Goal: Task Accomplishment & Management: Manage account settings

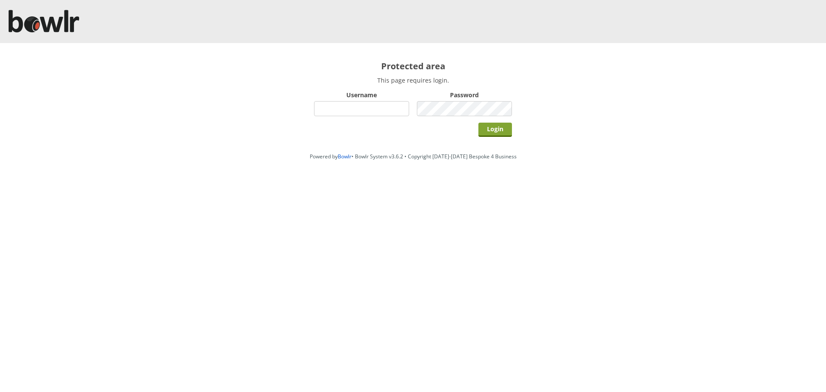
type input "root"
click at [491, 128] on input "Login" at bounding box center [495, 130] width 34 height 14
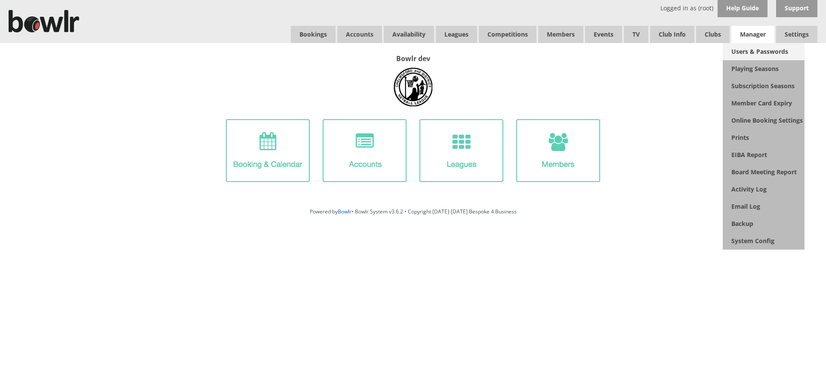
click at [743, 48] on link "Users & Passwords" at bounding box center [764, 51] width 82 height 17
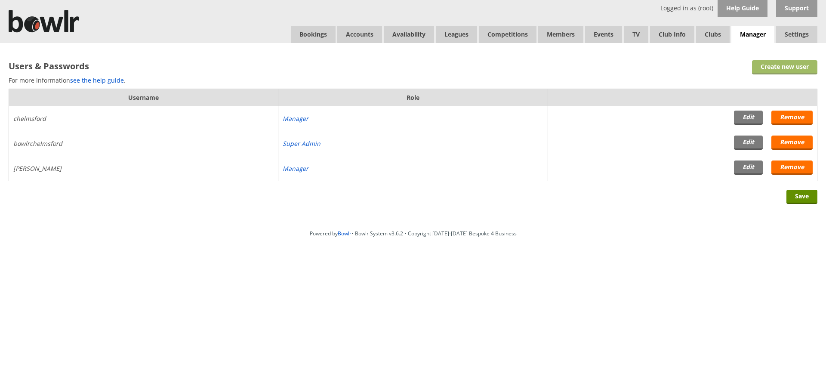
click at [769, 64] on link "Create new user" at bounding box center [784, 67] width 65 height 14
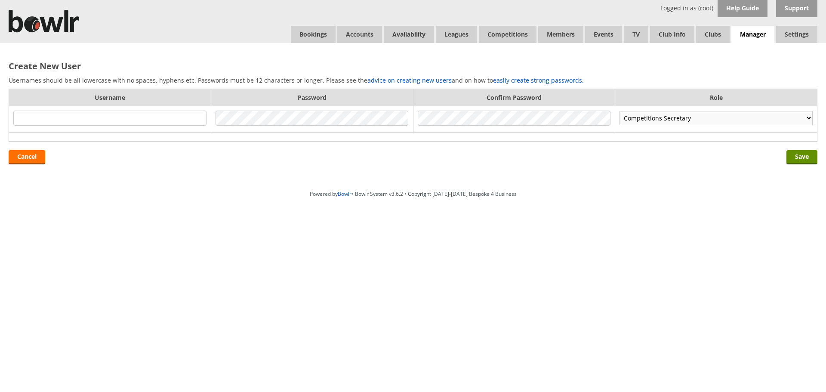
click at [652, 122] on select "Competitions Secretary Booking Steward Receptionist Green Stewards Steward Memb…" at bounding box center [715, 118] width 193 height 14
select select "3"
click at [619, 111] on select "Competitions Secretary Booking Steward Receptionist Green Stewards Steward Memb…" at bounding box center [715, 118] width 193 height 14
click at [132, 121] on input "text" at bounding box center [109, 118] width 193 height 15
type input "am"
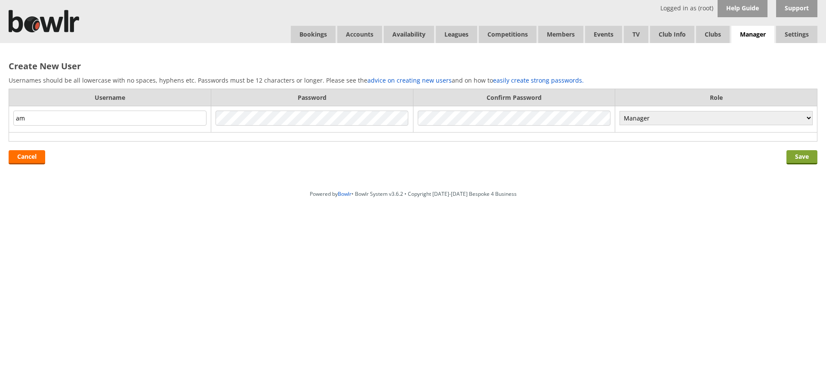
click at [801, 154] on input "Save" at bounding box center [801, 157] width 31 height 14
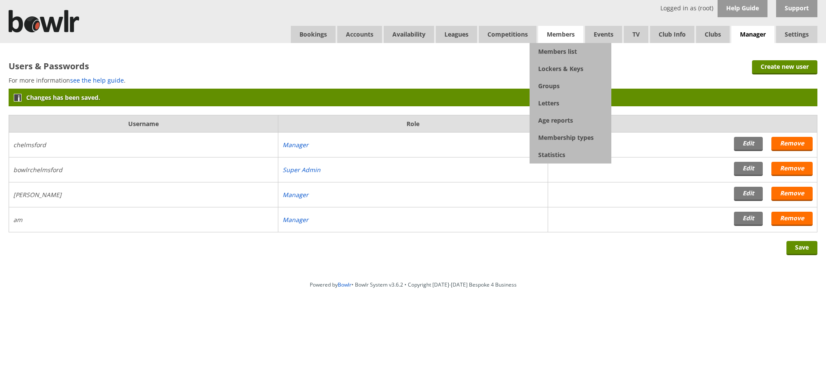
click at [564, 40] on span "Members" at bounding box center [560, 34] width 45 height 17
click at [563, 46] on link "Members list" at bounding box center [571, 51] width 82 height 17
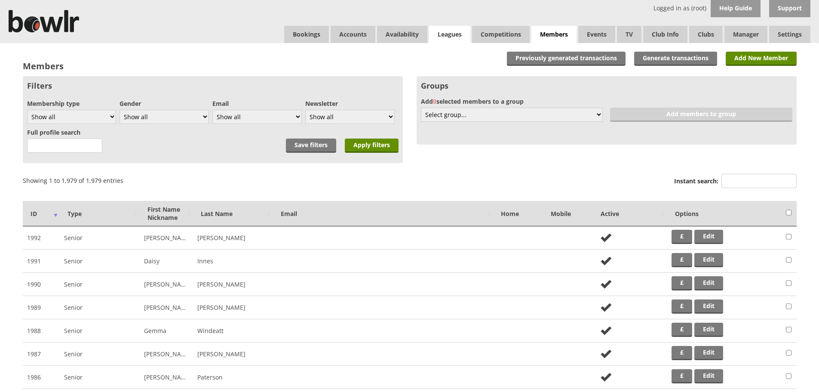
click at [450, 35] on link "Leagues" at bounding box center [449, 34] width 41 height 17
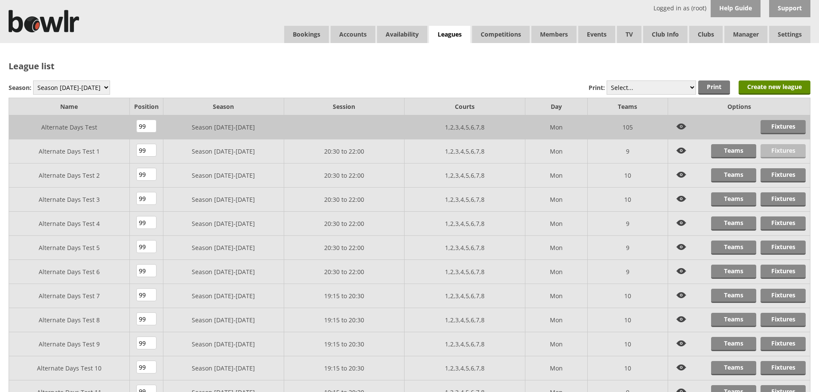
click at [777, 154] on link "Fixtures" at bounding box center [783, 151] width 45 height 14
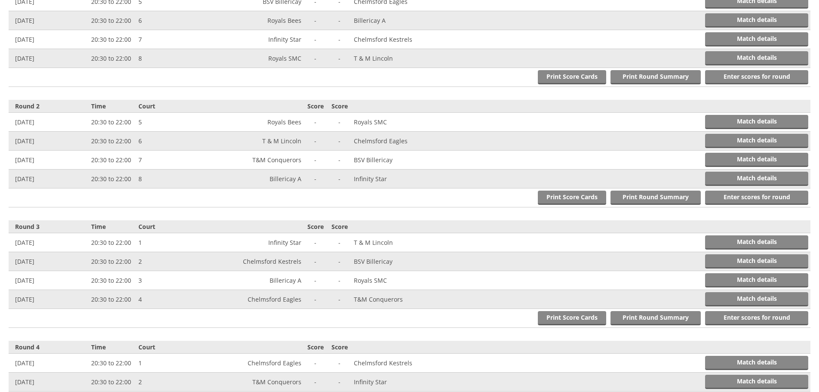
scroll to position [301, 0]
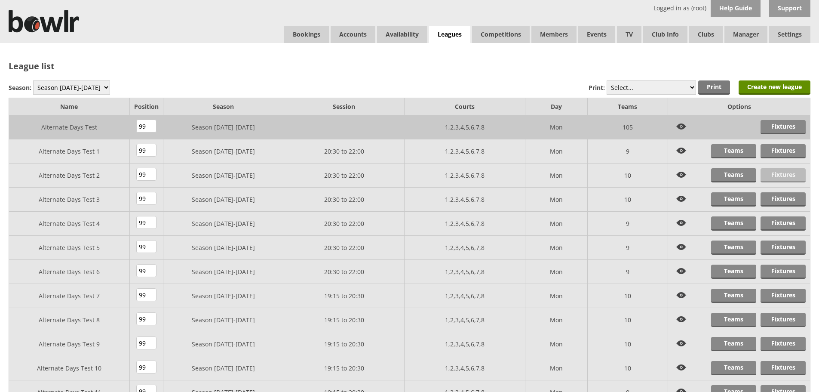
click at [771, 175] on link "Fixtures" at bounding box center [783, 175] width 45 height 14
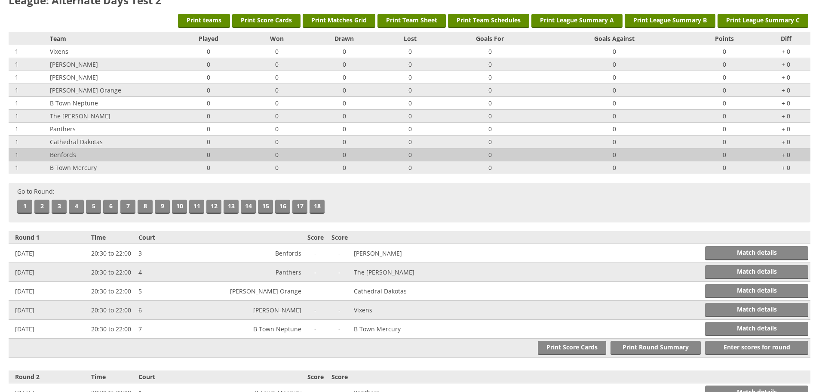
scroll to position [172, 0]
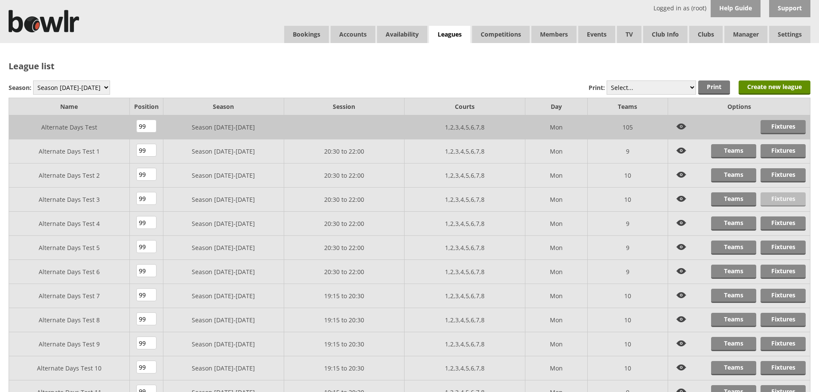
click at [777, 201] on link "Fixtures" at bounding box center [783, 199] width 45 height 14
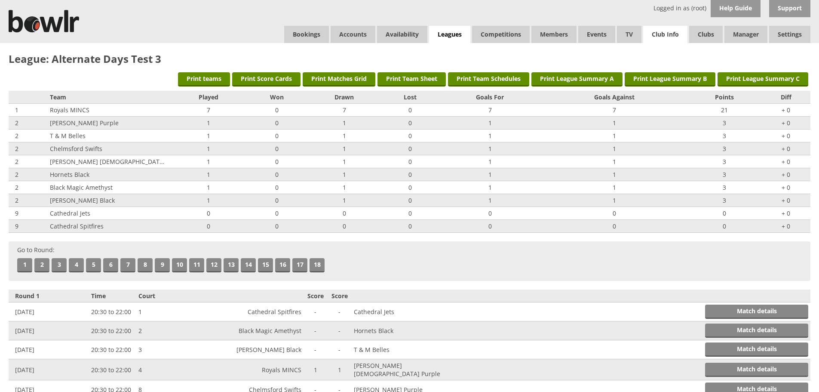
click at [671, 32] on link "Club Info" at bounding box center [666, 34] width 44 height 17
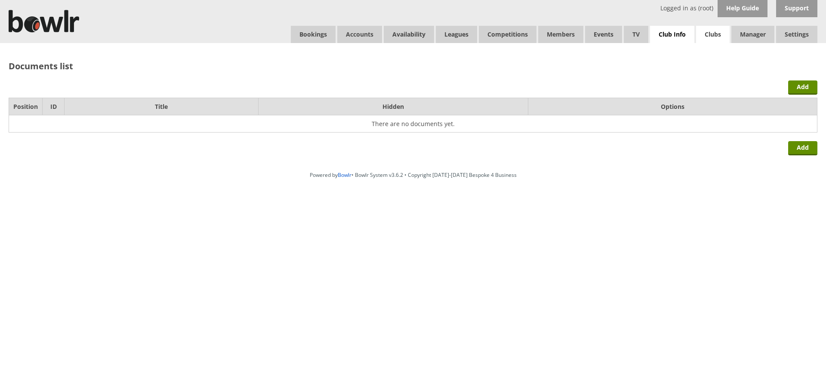
click at [705, 34] on link "Clubs" at bounding box center [713, 34] width 34 height 17
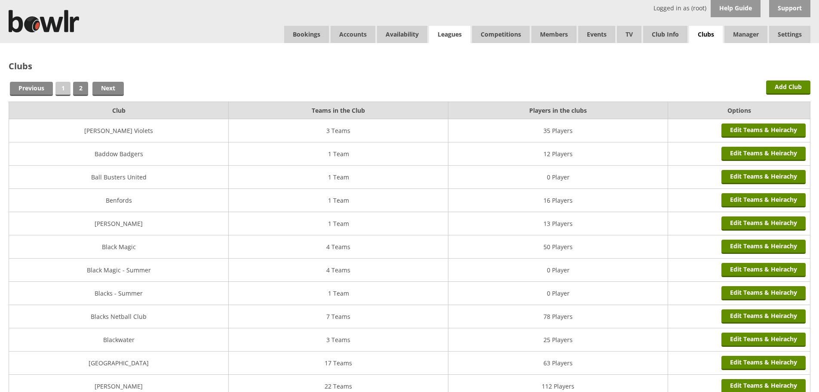
click at [456, 32] on link "Leagues" at bounding box center [449, 34] width 41 height 17
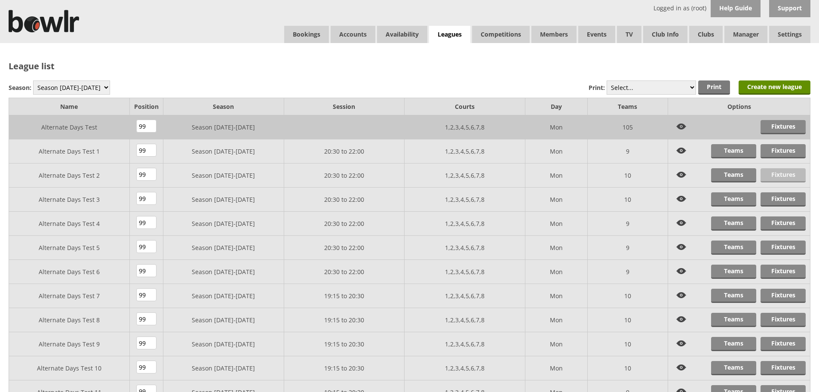
click at [772, 176] on link "Fixtures" at bounding box center [783, 175] width 45 height 14
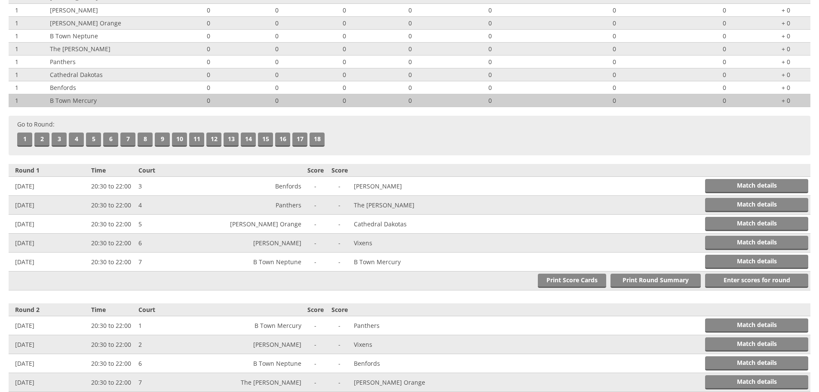
scroll to position [129, 0]
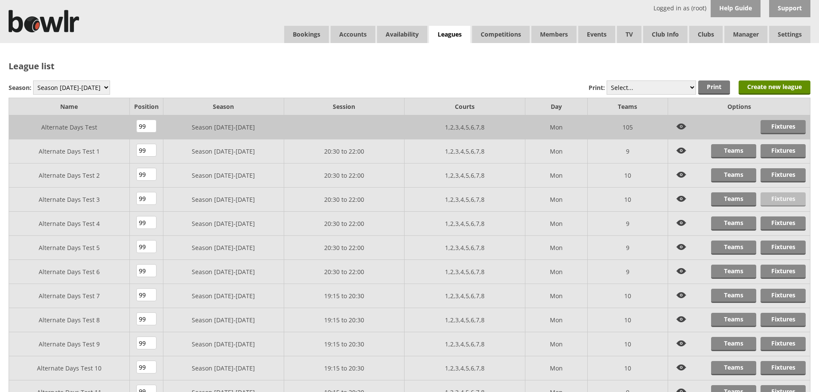
click at [784, 194] on link "Fixtures" at bounding box center [783, 199] width 45 height 14
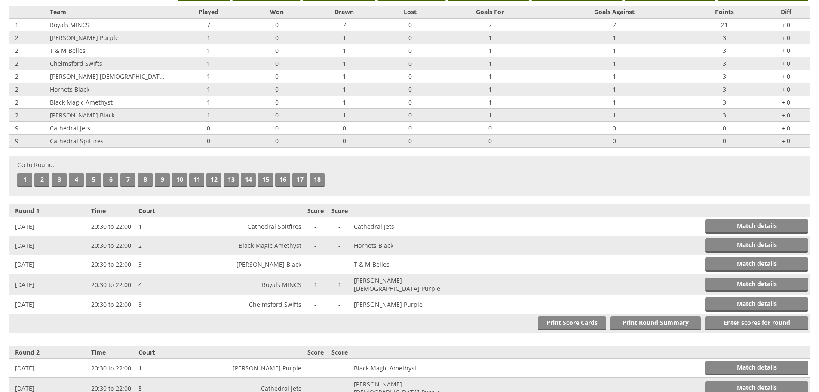
scroll to position [86, 0]
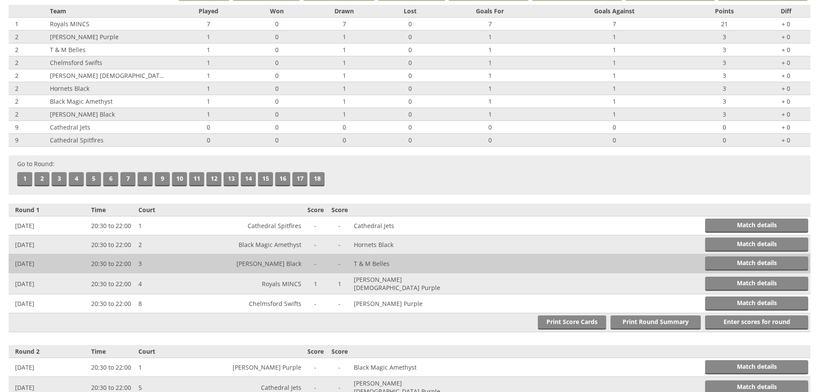
click at [283, 265] on td "Brookshaw Black" at bounding box center [255, 263] width 96 height 19
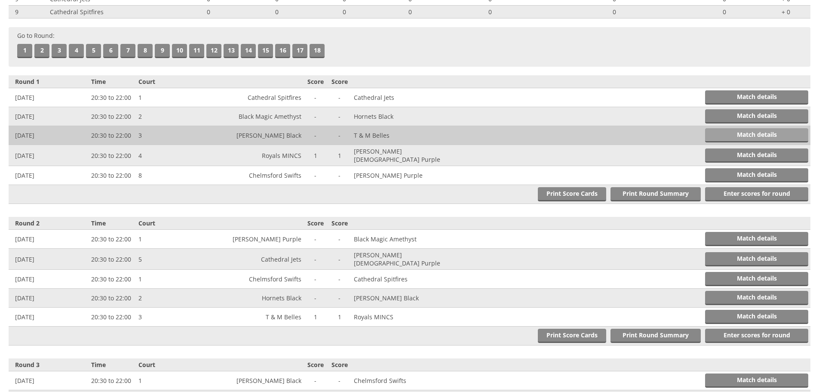
scroll to position [215, 0]
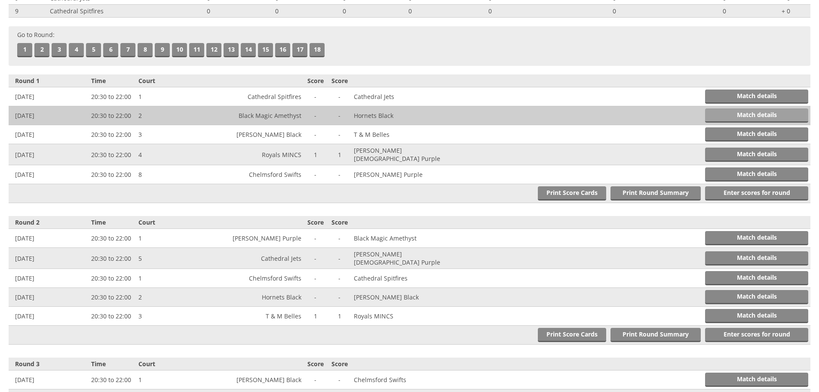
click at [752, 117] on link "Match details" at bounding box center [756, 115] width 103 height 14
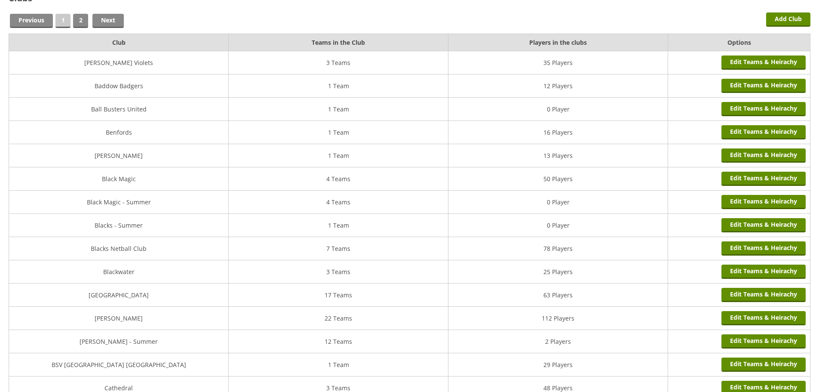
scroll to position [86, 0]
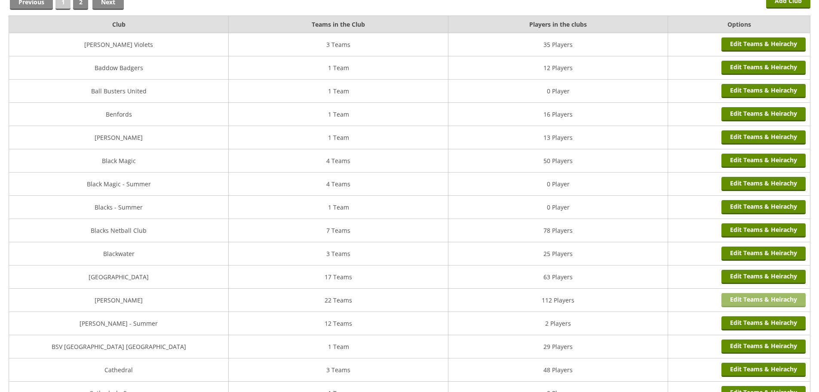
click at [759, 299] on link "Edit Teams & Heirachy" at bounding box center [764, 300] width 84 height 14
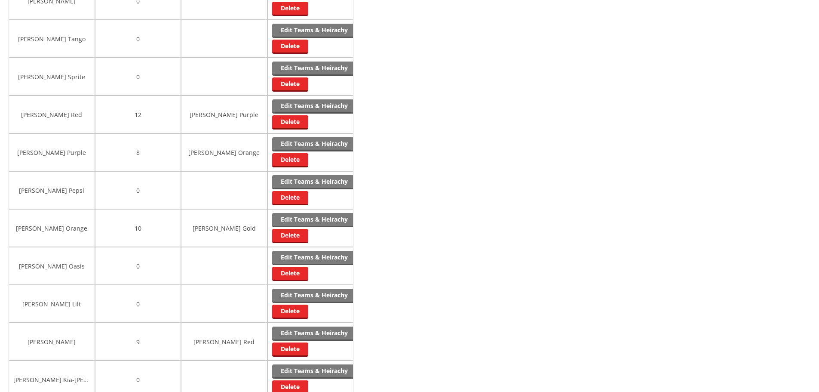
scroll to position [258, 0]
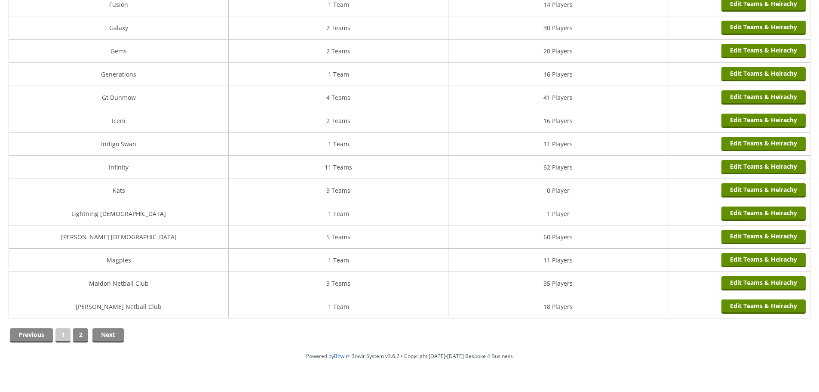
scroll to position [979, 0]
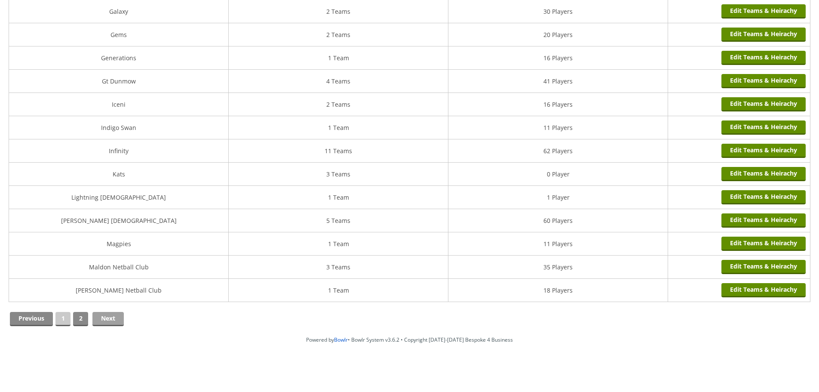
click at [113, 320] on link "Next" at bounding box center [107, 319] width 31 height 14
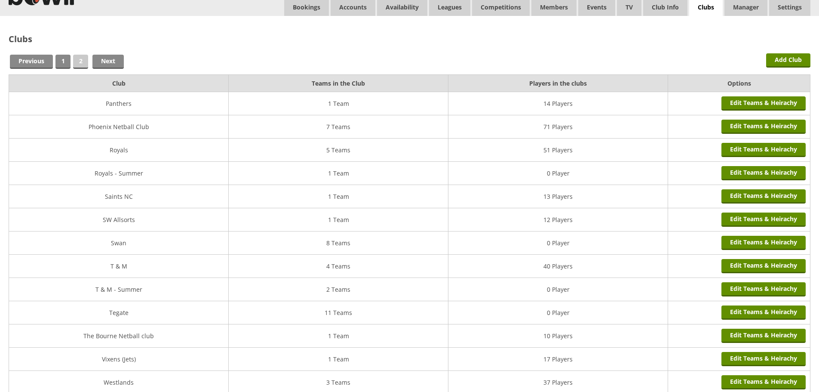
scroll to position [166, 0]
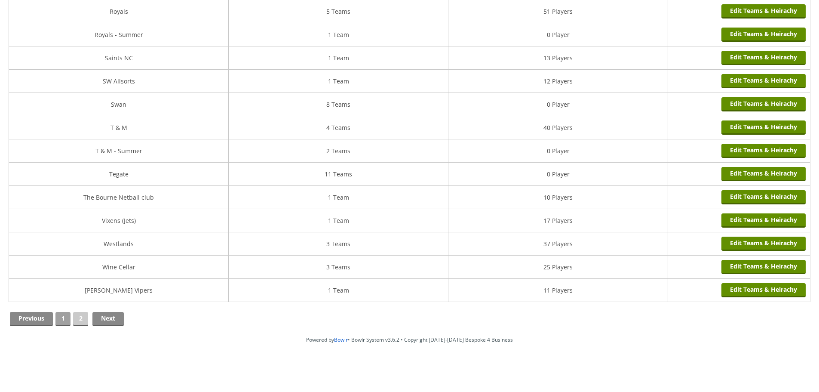
click at [59, 317] on link "1" at bounding box center [62, 319] width 15 height 14
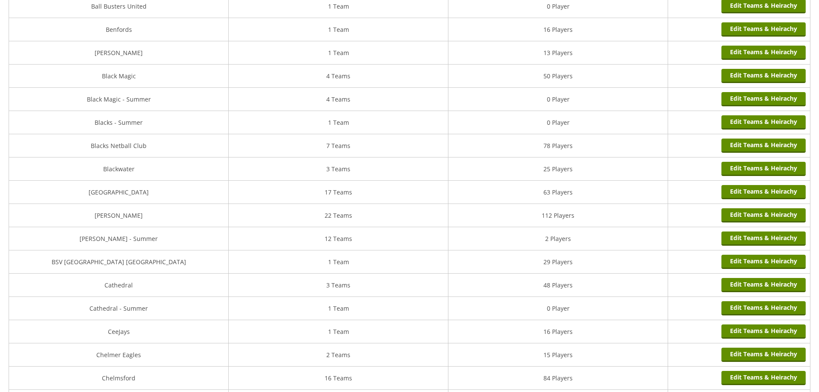
scroll to position [172, 0]
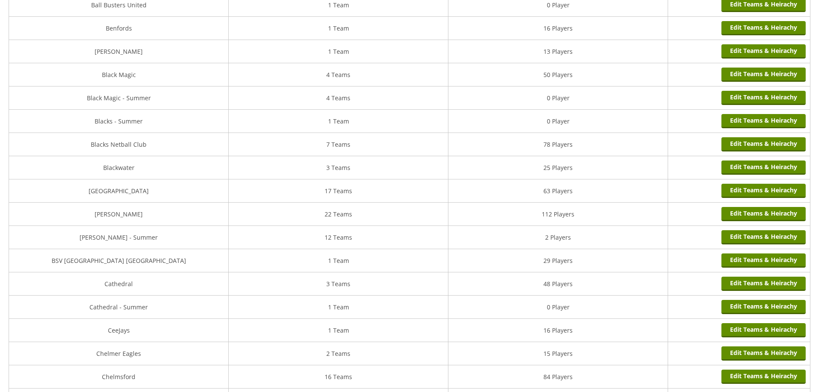
click at [122, 216] on td "[PERSON_NAME]" at bounding box center [119, 214] width 220 height 23
click at [736, 216] on link "Edit Teams & Heirachy" at bounding box center [764, 214] width 84 height 14
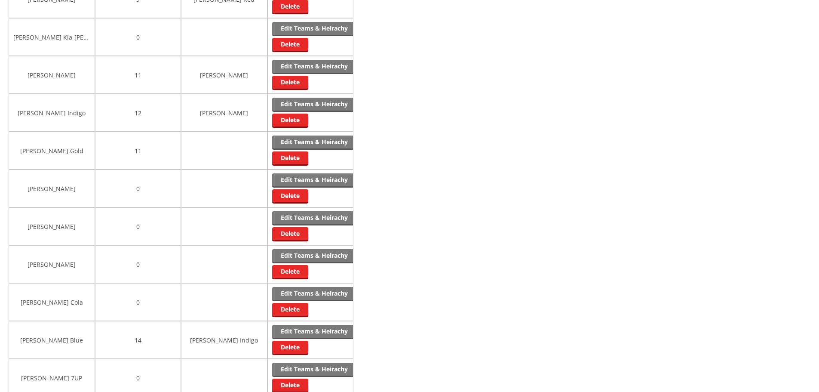
scroll to position [562, 0]
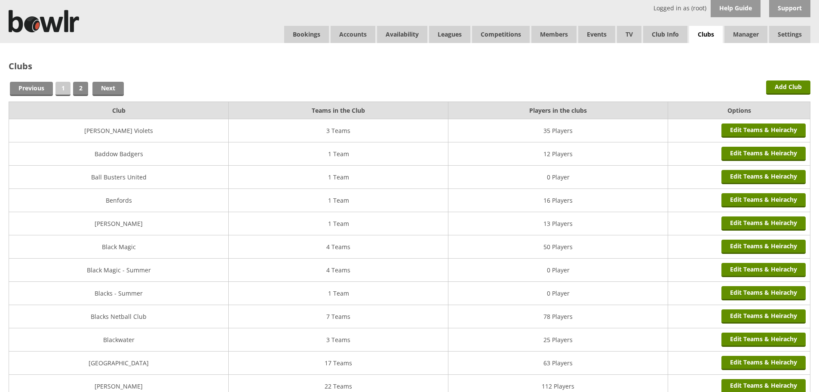
scroll to position [165, 0]
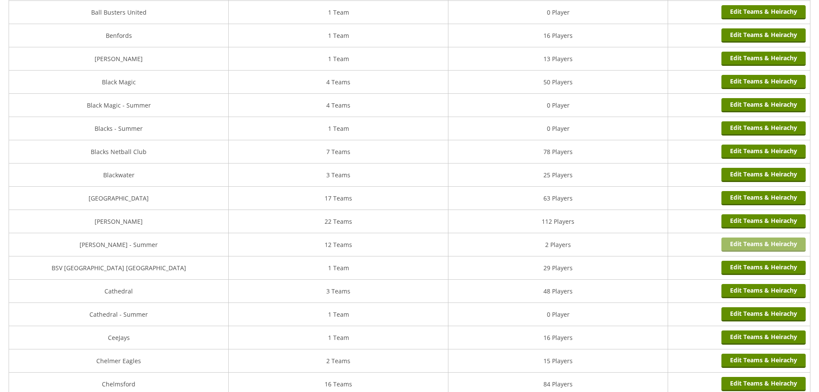
click at [740, 248] on link "Edit Teams & Heirachy" at bounding box center [764, 244] width 84 height 14
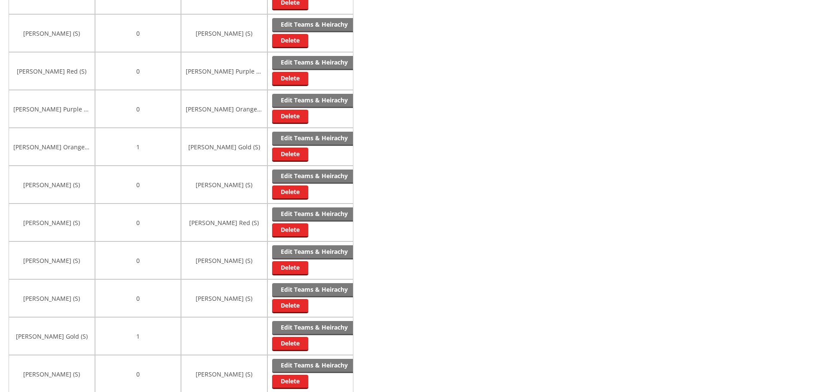
scroll to position [215, 0]
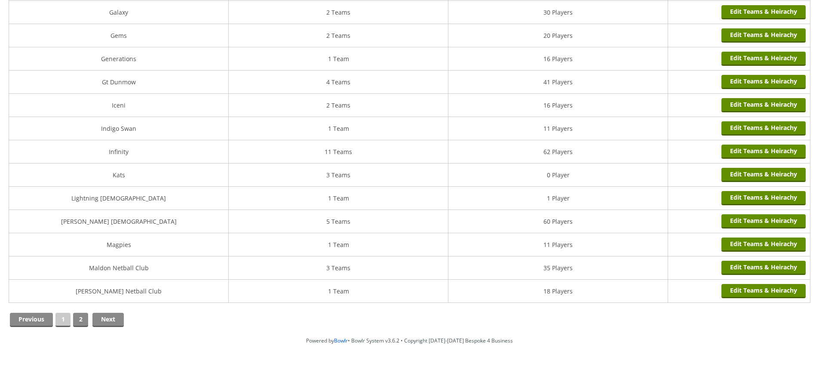
scroll to position [979, 0]
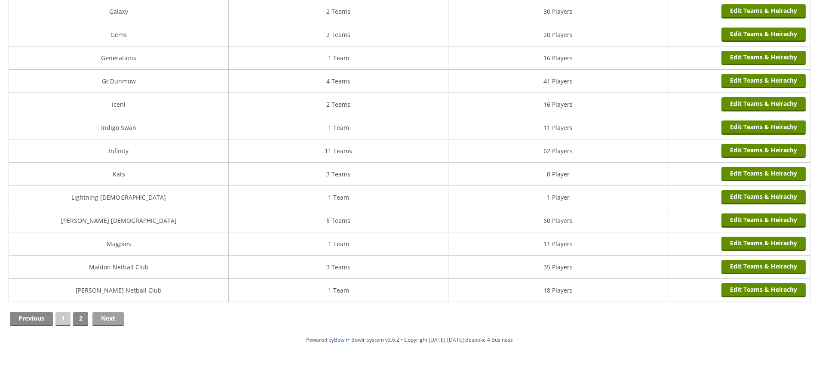
click at [108, 317] on link "Next" at bounding box center [107, 319] width 31 height 14
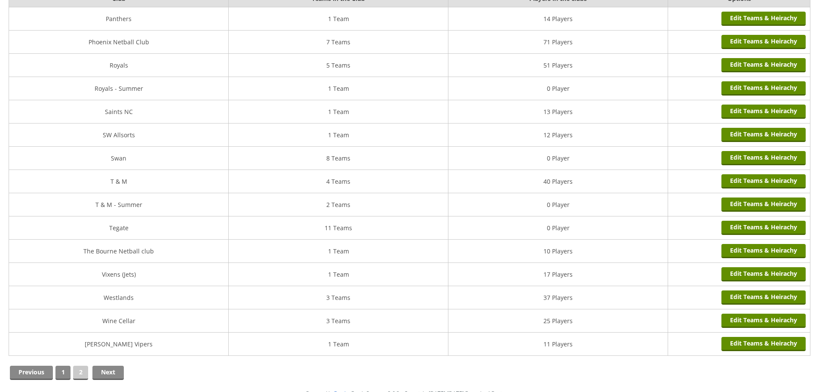
scroll to position [129, 0]
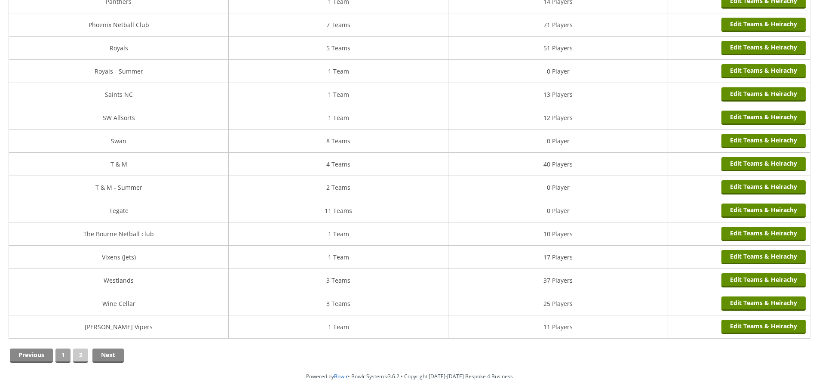
click at [62, 352] on link "1" at bounding box center [62, 355] width 15 height 14
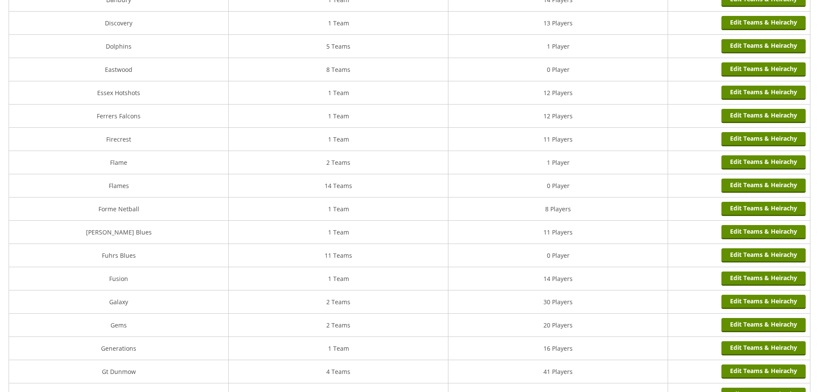
scroll to position [516, 0]
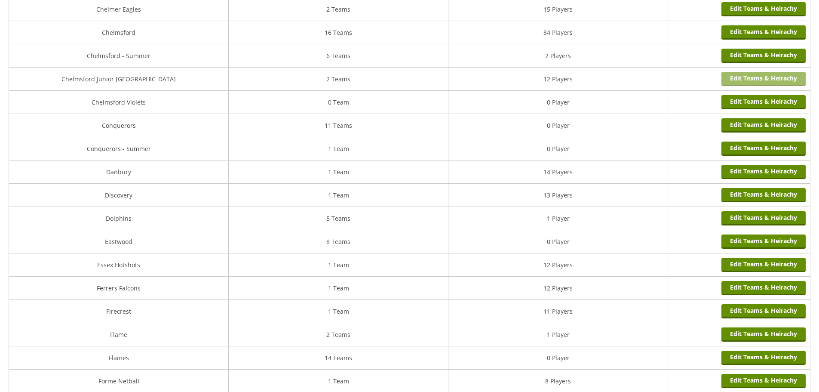
click at [742, 76] on link "Edit Teams & Heirachy" at bounding box center [764, 79] width 84 height 14
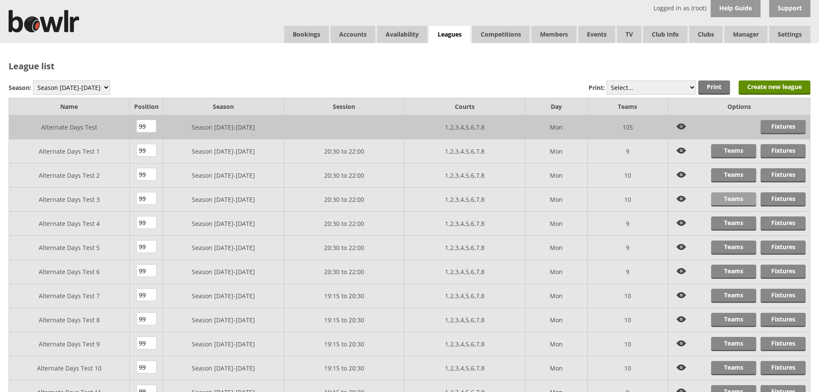
click at [734, 203] on link "Teams" at bounding box center [733, 199] width 45 height 14
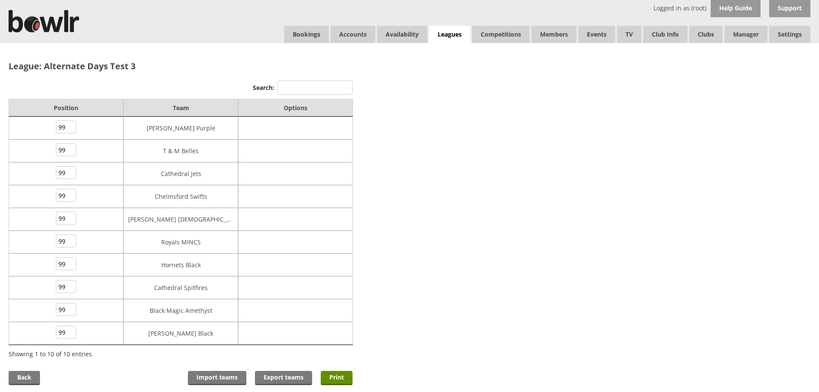
click at [192, 268] on td "Hornets Black" at bounding box center [180, 264] width 115 height 23
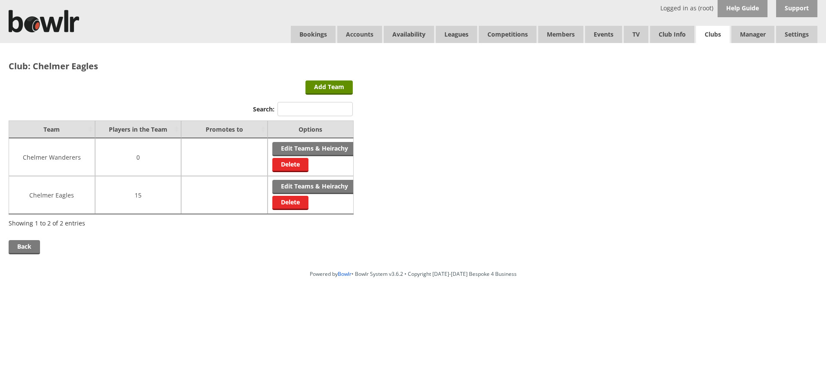
click at [711, 34] on link "Clubs" at bounding box center [713, 35] width 34 height 18
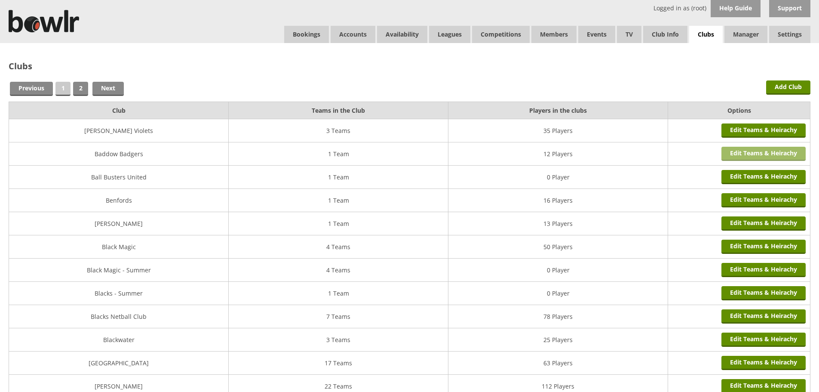
click at [764, 152] on link "Edit Teams & Heirachy" at bounding box center [764, 154] width 84 height 14
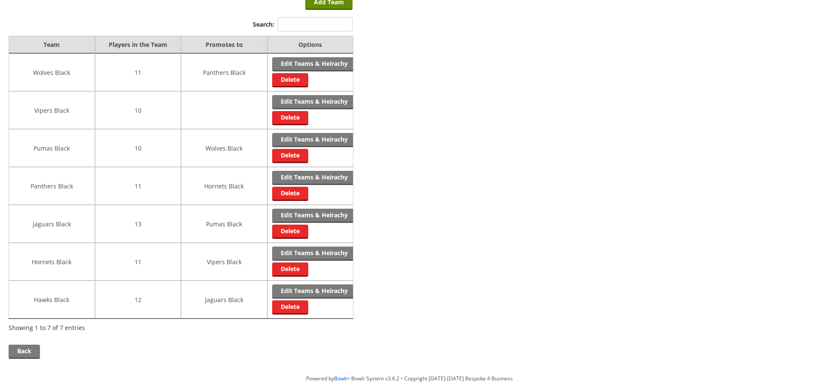
scroll to position [86, 0]
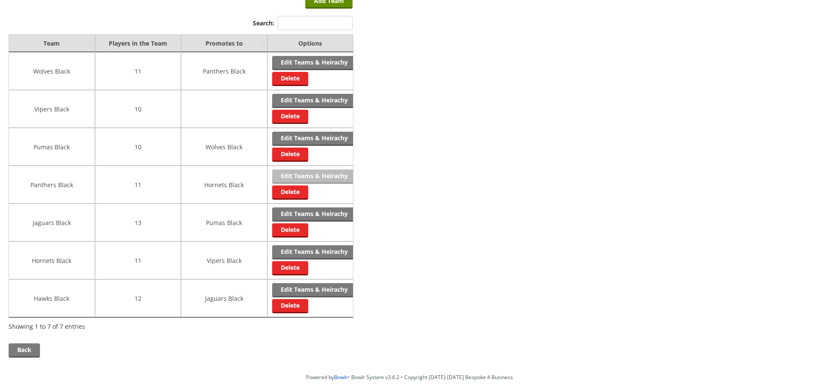
click at [292, 181] on link "Edit Teams & Heirachy" at bounding box center [314, 176] width 84 height 14
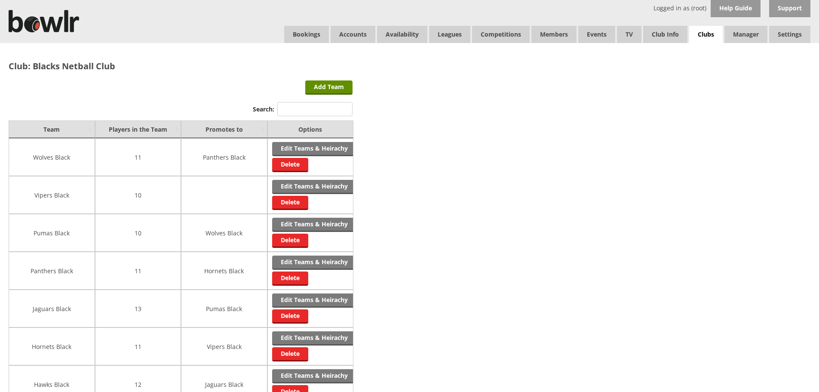
scroll to position [86, 0]
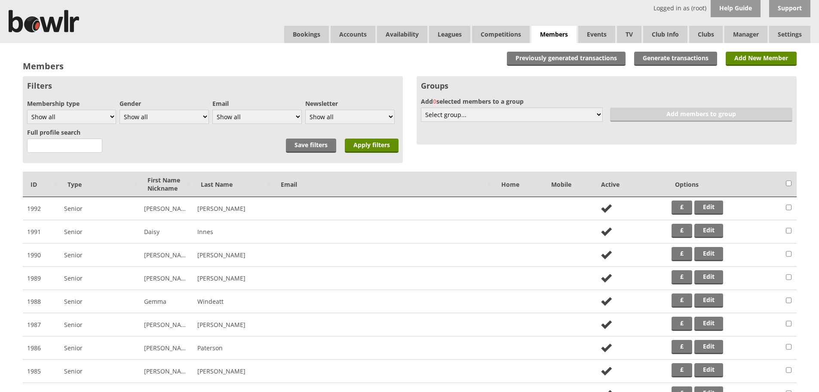
click at [718, 197] on th "Options" at bounding box center [725, 184] width 114 height 25
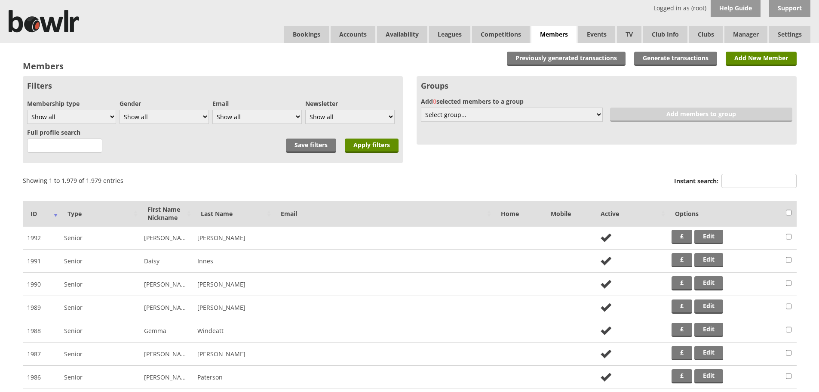
click at [713, 208] on th "Options" at bounding box center [725, 213] width 114 height 25
click at [720, 236] on link "Edit" at bounding box center [709, 237] width 29 height 14
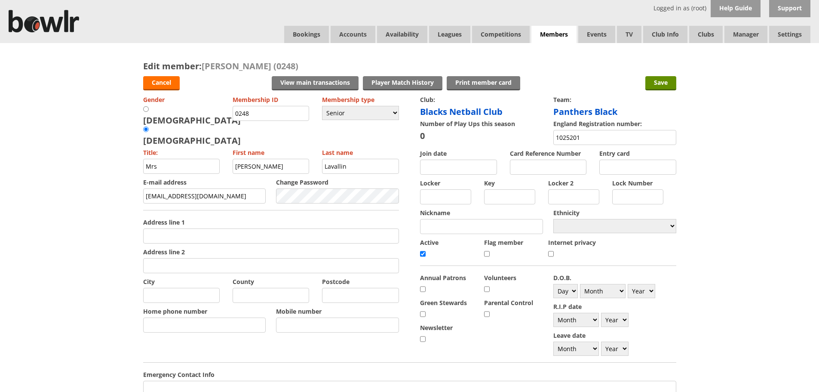
drag, startPoint x: 732, startPoint y: 166, endPoint x: 727, endPoint y: 162, distance: 7.1
click at [731, 165] on div "Edit member: [PERSON_NAME] (0248) Cancel View main transactions Print member ca…" at bounding box center [409, 337] width 819 height 588
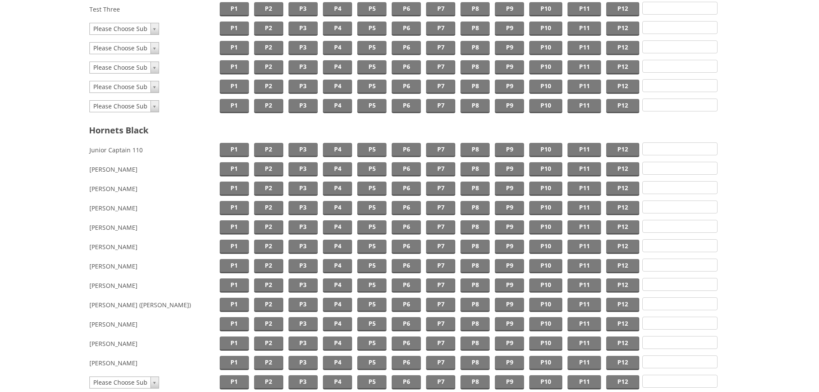
scroll to position [215, 0]
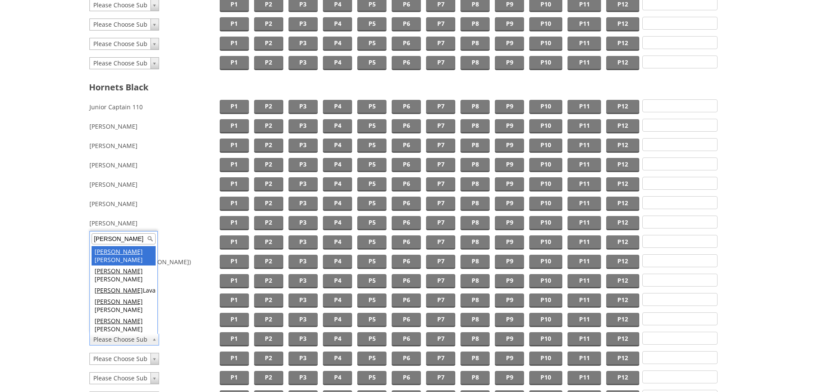
type input "sam"
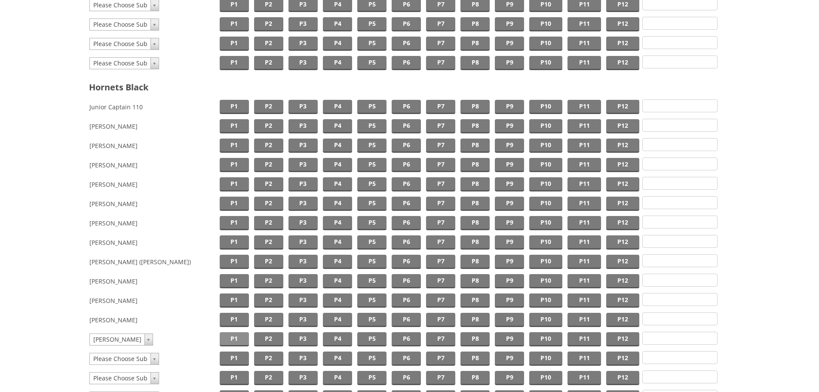
click at [228, 338] on span "P1" at bounding box center [234, 339] width 29 height 14
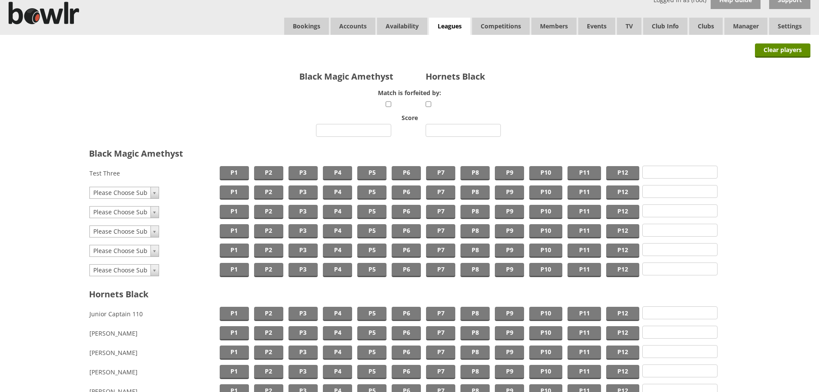
scroll to position [0, 0]
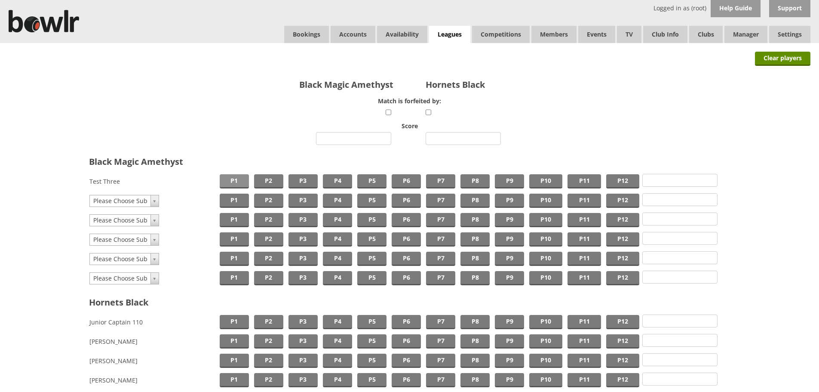
click at [231, 175] on span "P1" at bounding box center [234, 181] width 29 height 14
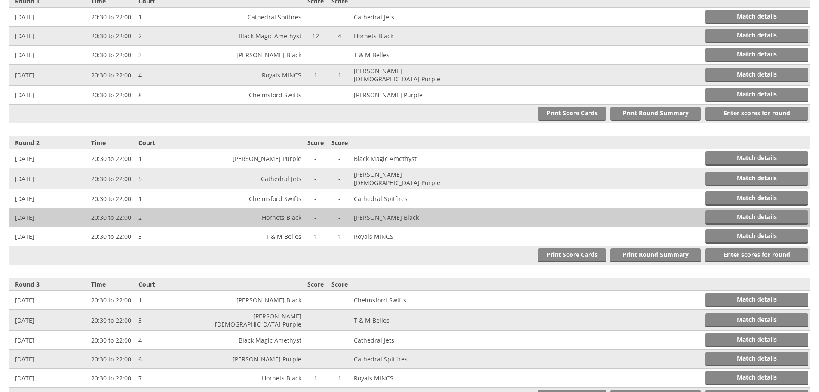
scroll to position [344, 0]
